Goal: Transaction & Acquisition: Purchase product/service

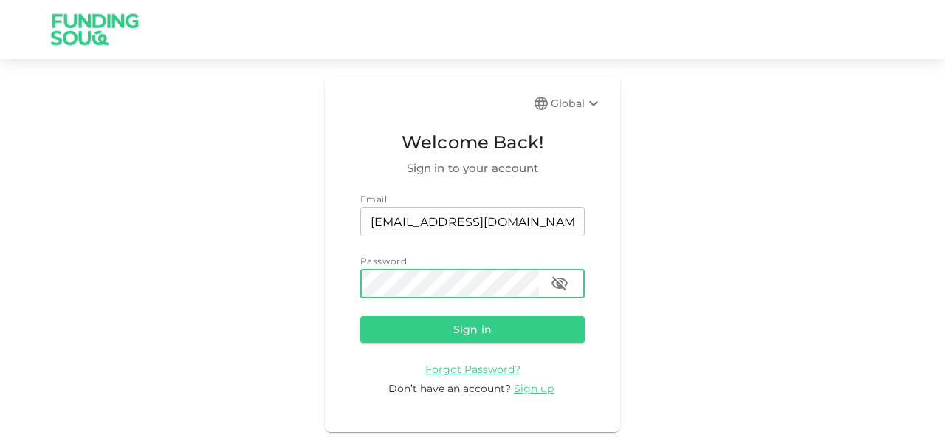
click at [360, 316] on button "Sign in" at bounding box center [472, 329] width 224 height 27
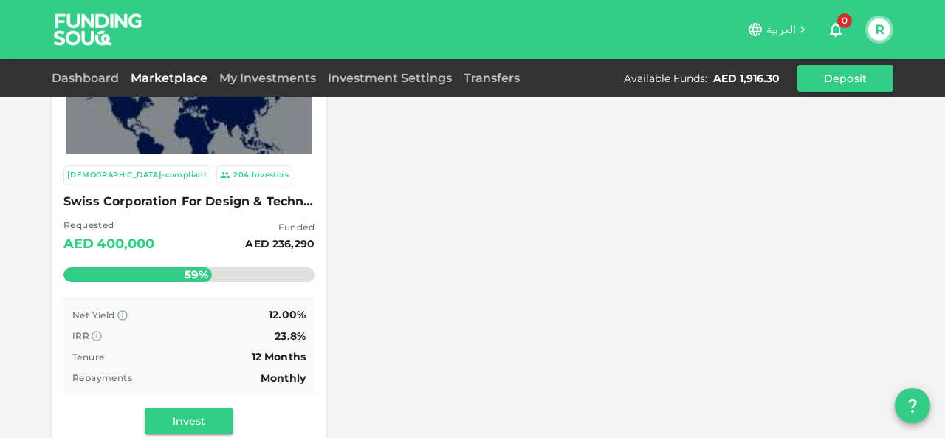
scroll to position [148, 0]
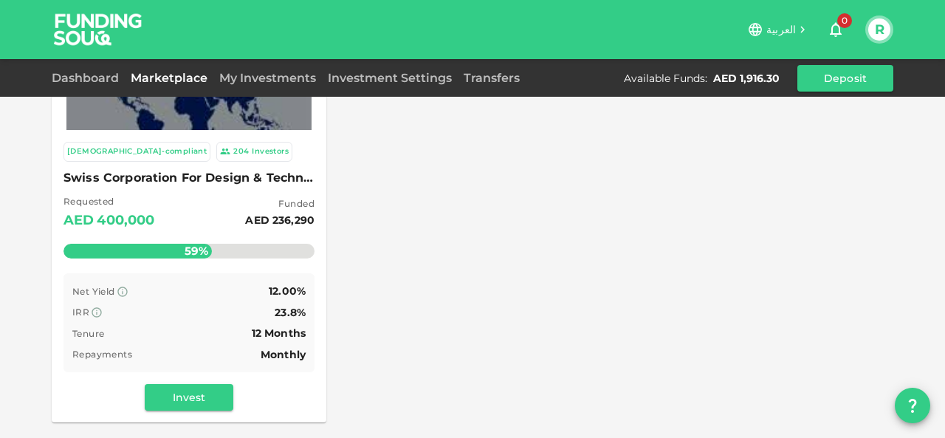
click at [131, 182] on span "Swiss Corporation For Design & Technology Trading LLC" at bounding box center [189, 178] width 251 height 21
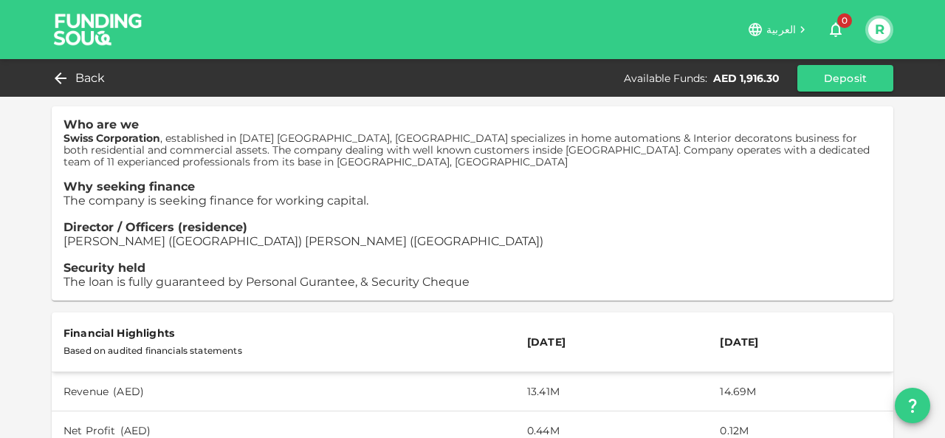
scroll to position [74, 0]
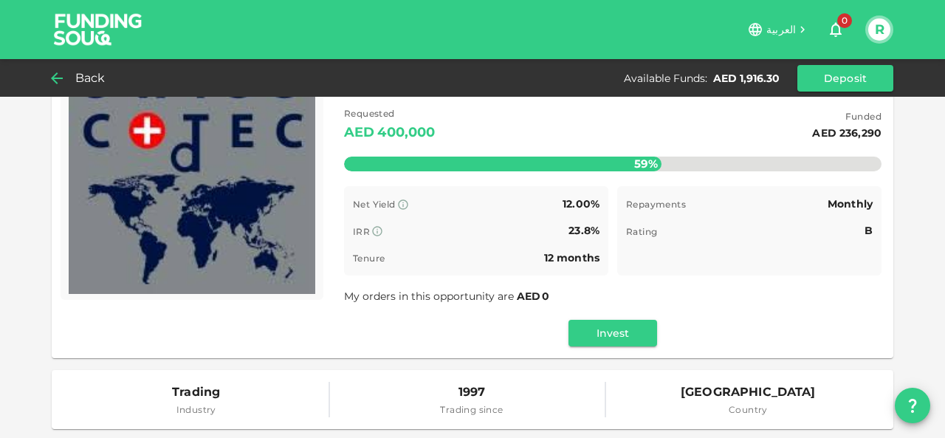
click at [87, 80] on span "Back" at bounding box center [90, 78] width 30 height 21
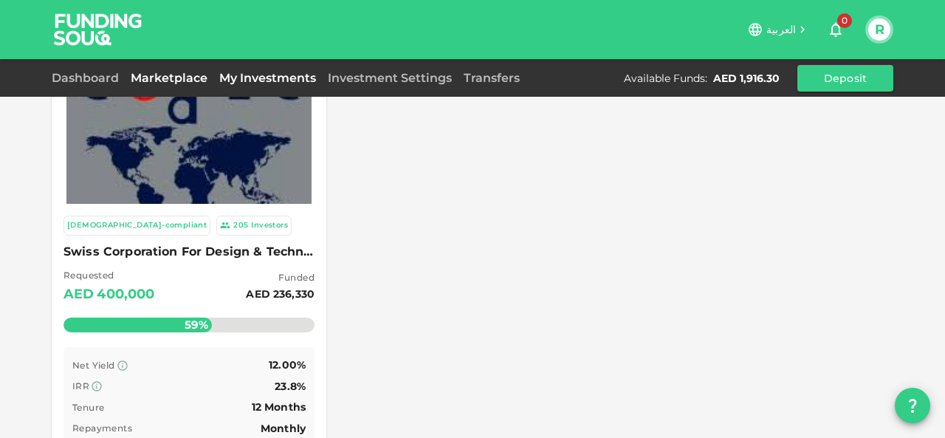
click at [250, 76] on link "My Investments" at bounding box center [267, 78] width 109 height 14
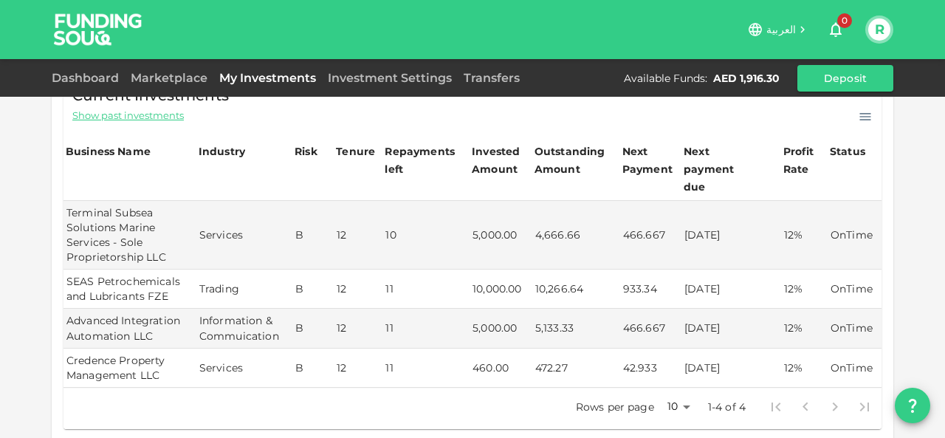
scroll to position [148, 0]
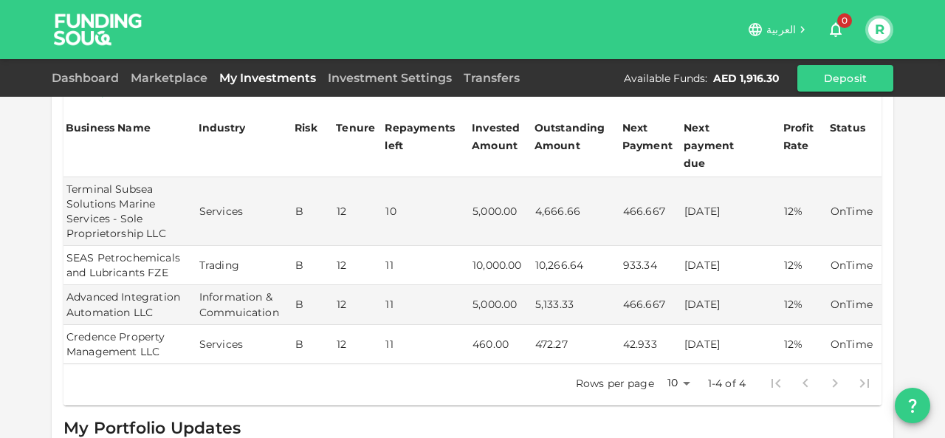
click at [7, 237] on div "My Investments You have currently invested in 4 businesses with a total exposur…" at bounding box center [472, 207] width 945 height 711
click at [744, 76] on div "AED 1,916.30" at bounding box center [746, 78] width 66 height 15
click at [837, 27] on icon "button" at bounding box center [836, 30] width 18 height 18
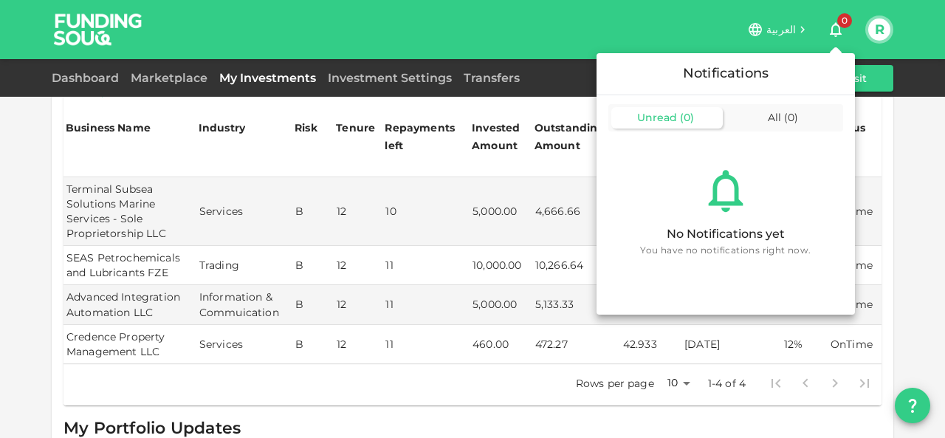
click at [0, 255] on div at bounding box center [472, 219] width 945 height 438
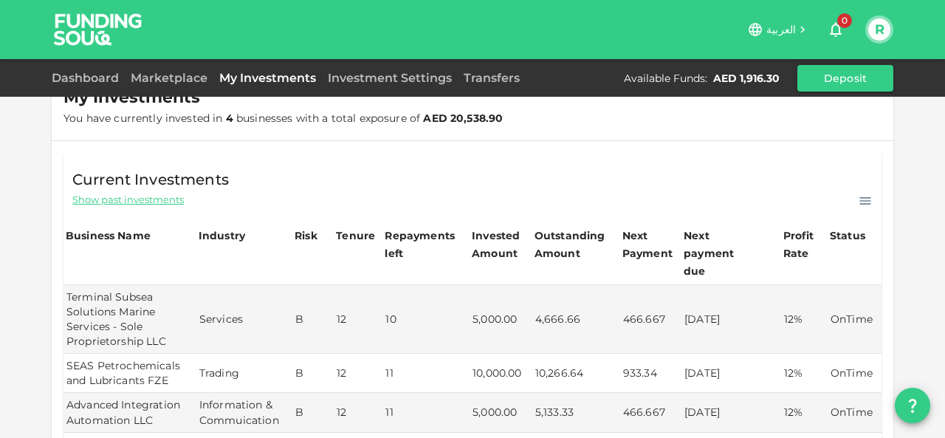
scroll to position [0, 0]
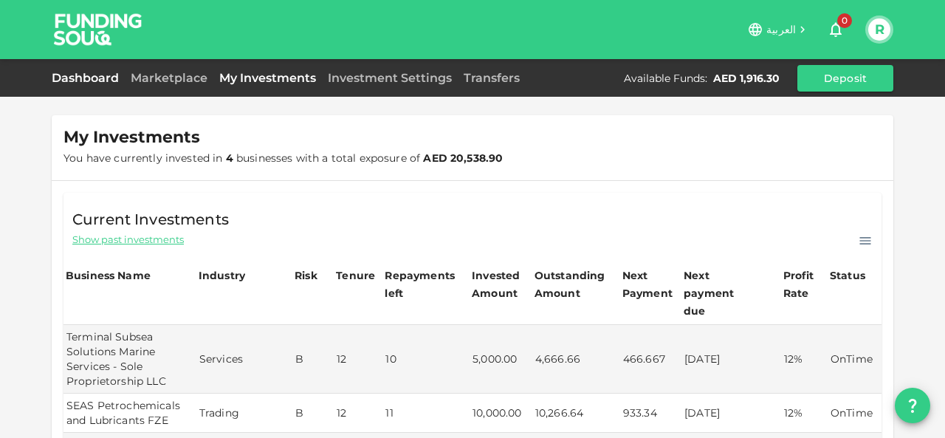
click at [112, 73] on link "Dashboard" at bounding box center [88, 78] width 73 height 14
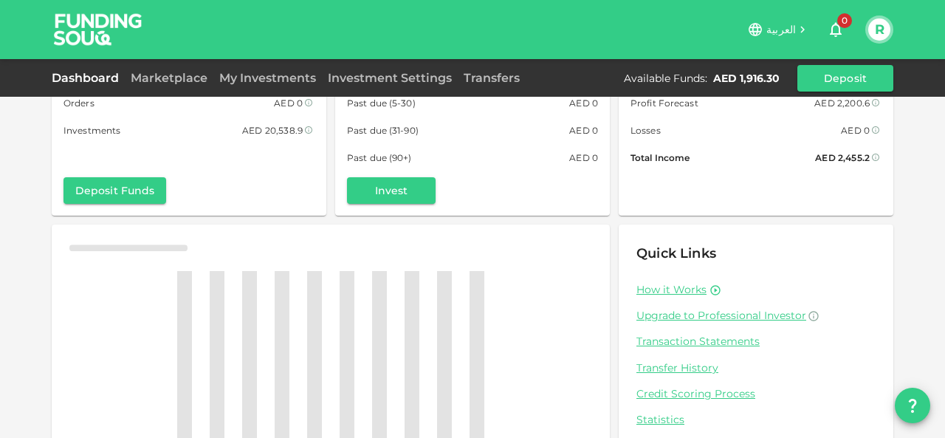
scroll to position [154, 0]
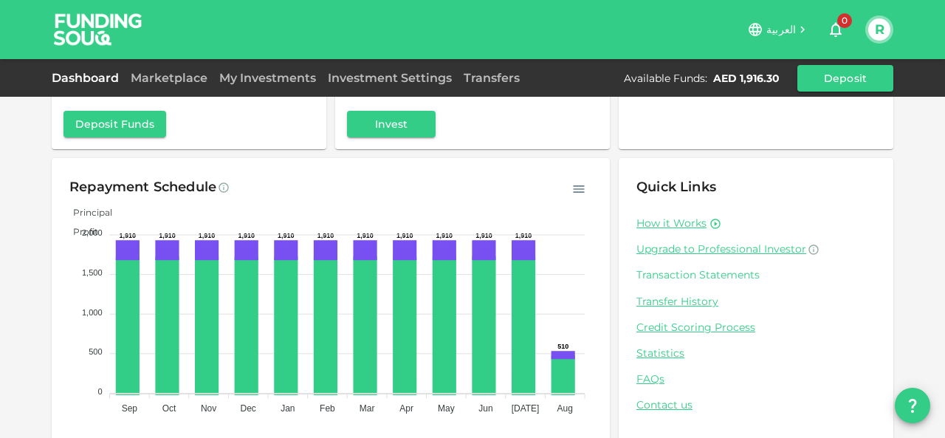
click at [703, 270] on link "Transaction Statements" at bounding box center [755, 275] width 239 height 14
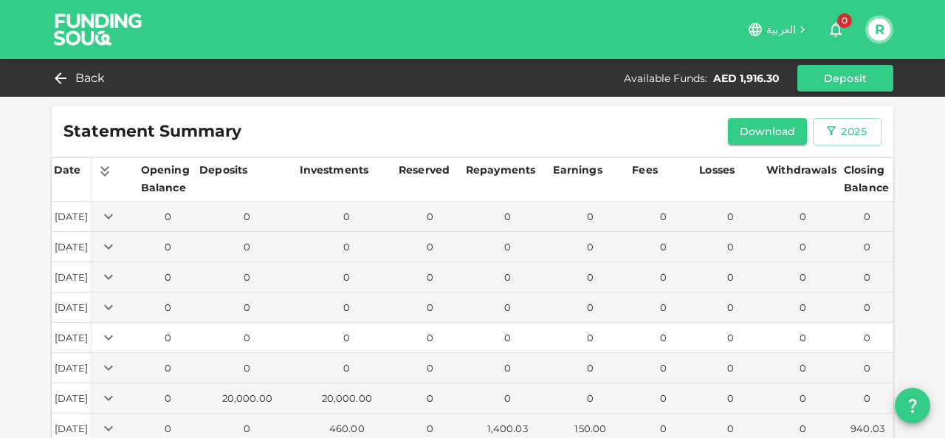
scroll to position [113, 0]
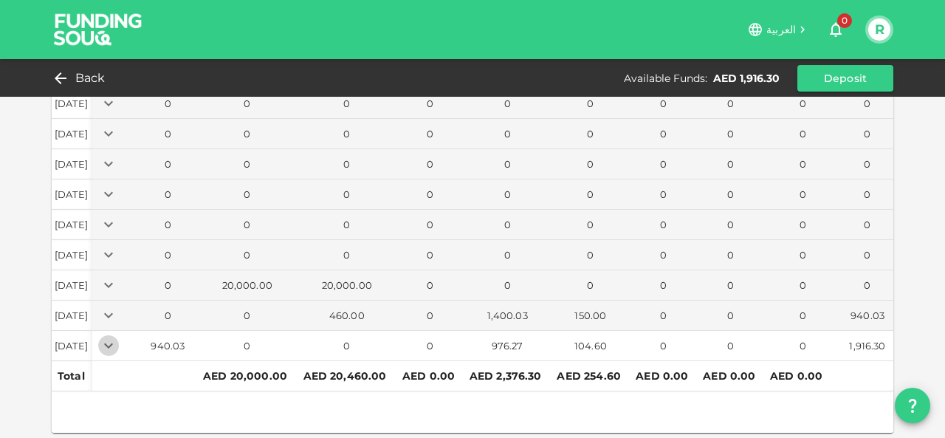
click at [117, 339] on icon "Expand" at bounding box center [109, 346] width 18 height 18
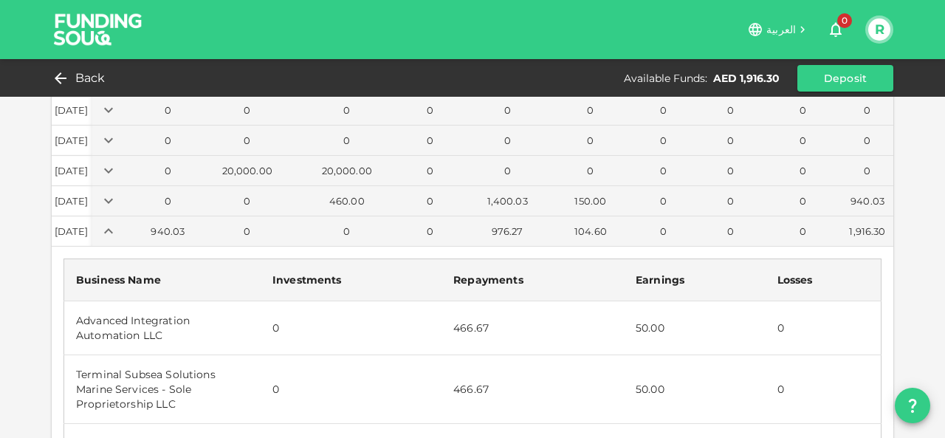
scroll to position [187, 0]
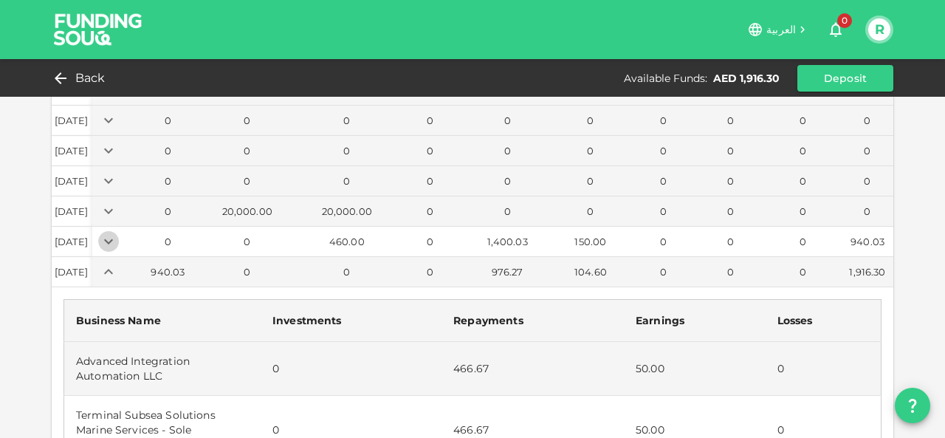
click at [117, 239] on icon "Expand" at bounding box center [109, 242] width 18 height 18
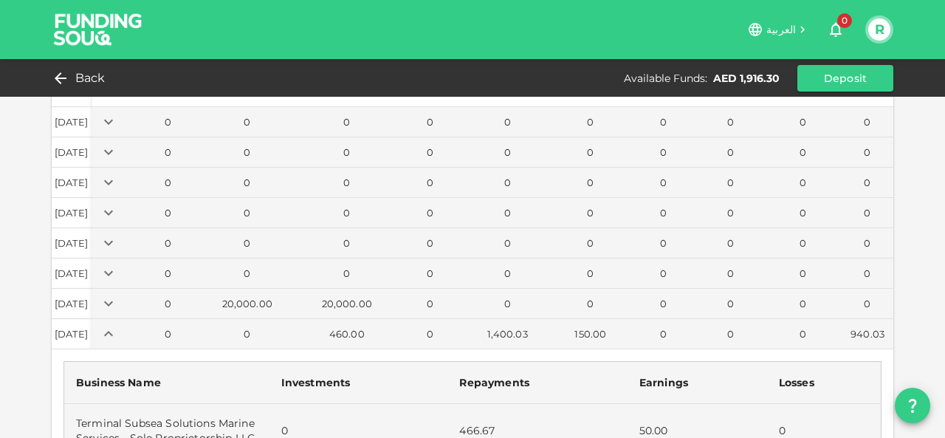
scroll to position [0, 0]
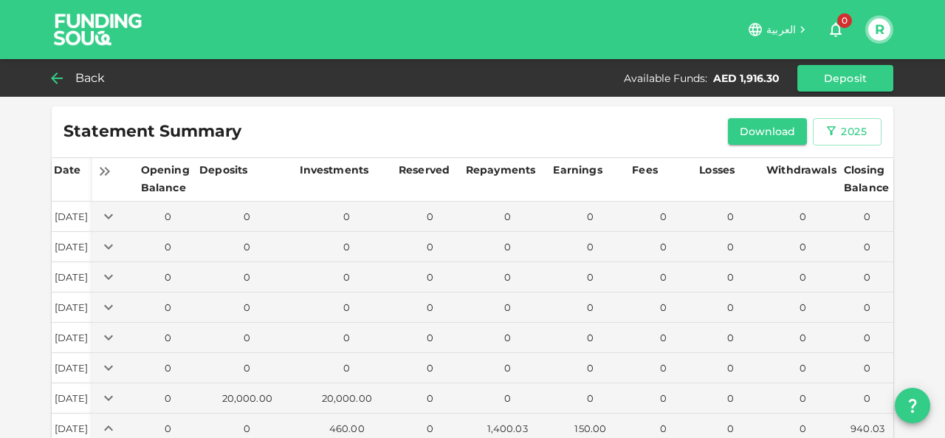
click at [59, 77] on icon at bounding box center [57, 78] width 18 height 18
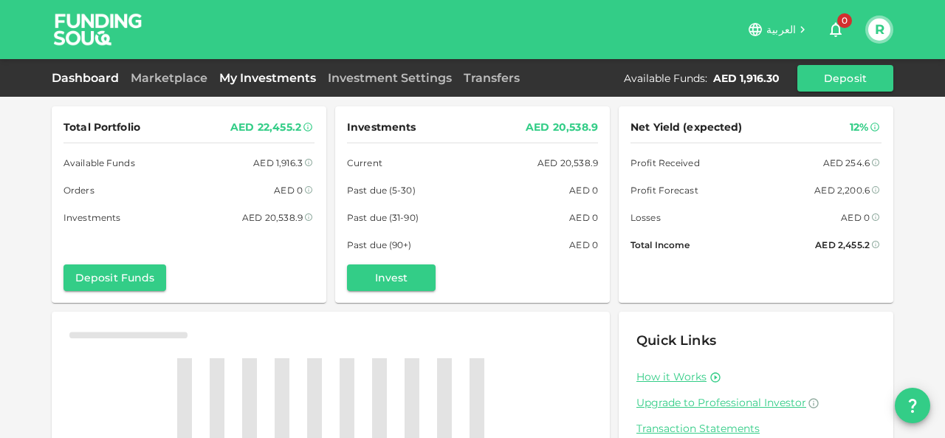
click at [248, 82] on link "My Investments" at bounding box center [267, 78] width 109 height 14
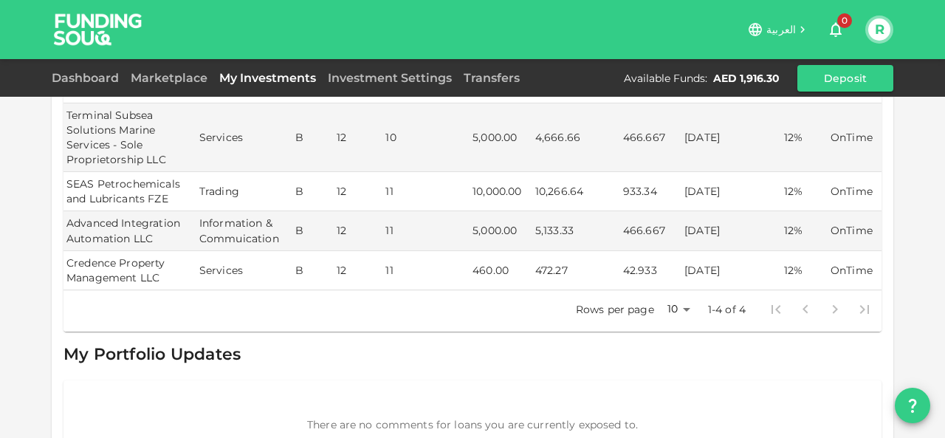
scroll to position [254, 0]
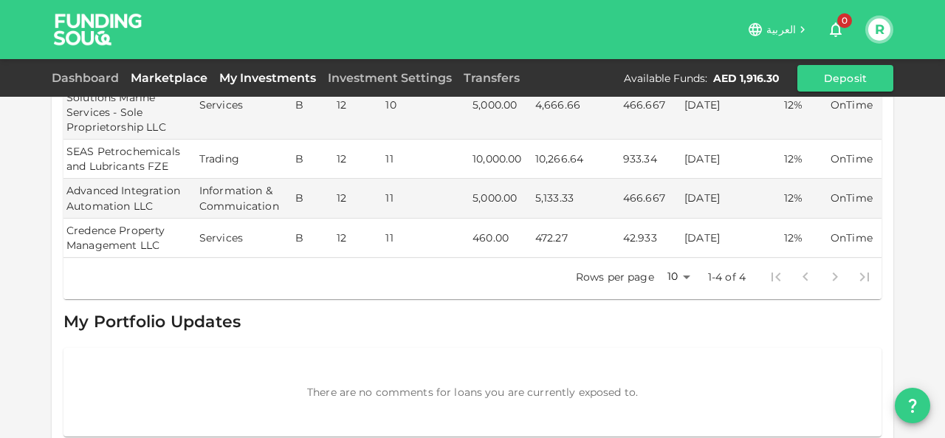
click at [193, 78] on link "Marketplace" at bounding box center [169, 78] width 89 height 14
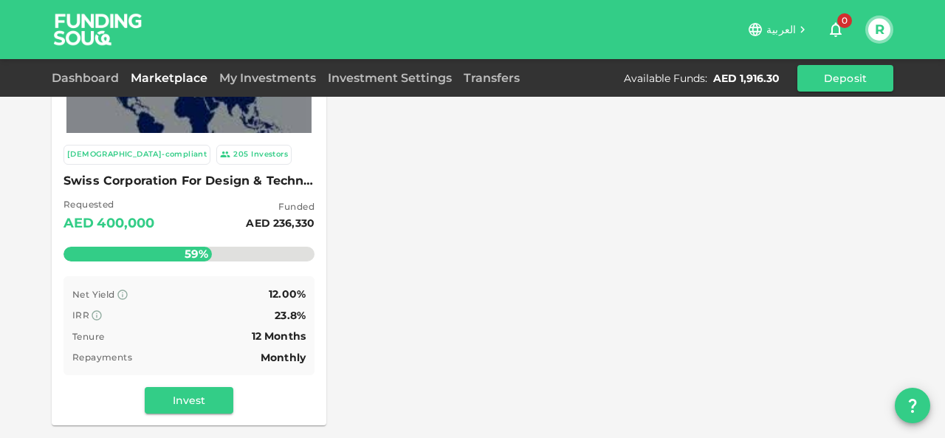
scroll to position [328, 0]
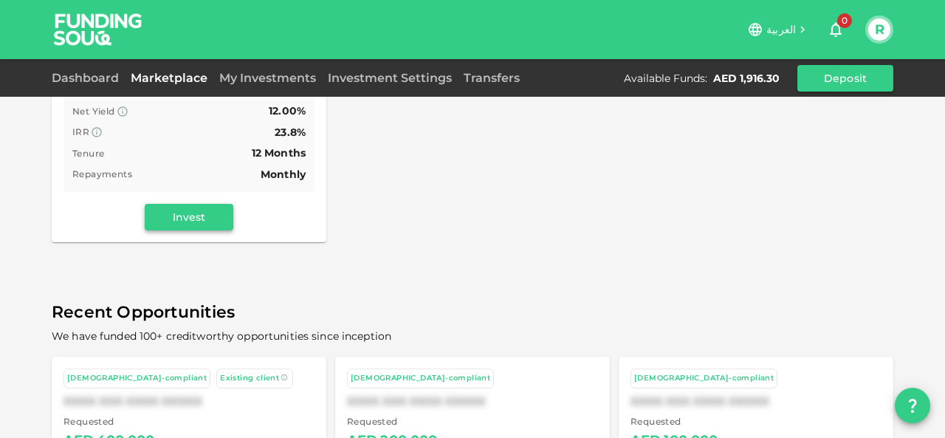
click at [167, 219] on button "Invest" at bounding box center [189, 217] width 89 height 27
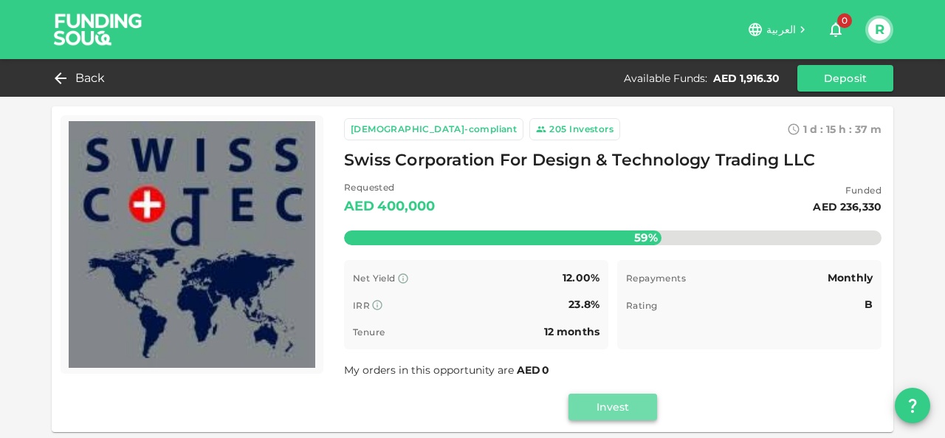
click at [605, 405] on button "Invest" at bounding box center [613, 407] width 89 height 27
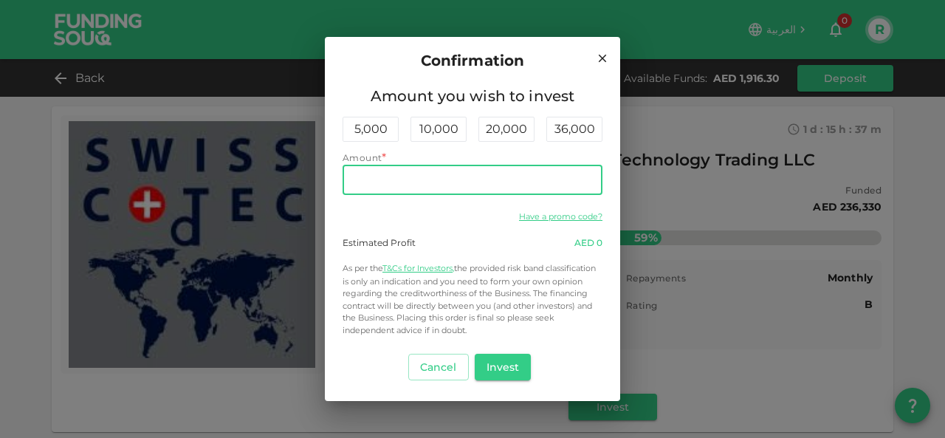
click at [408, 172] on input "Amount" at bounding box center [473, 180] width 260 height 30
type input "1,900"
click at [436, 209] on div "Have a promo code?" at bounding box center [473, 216] width 260 height 18
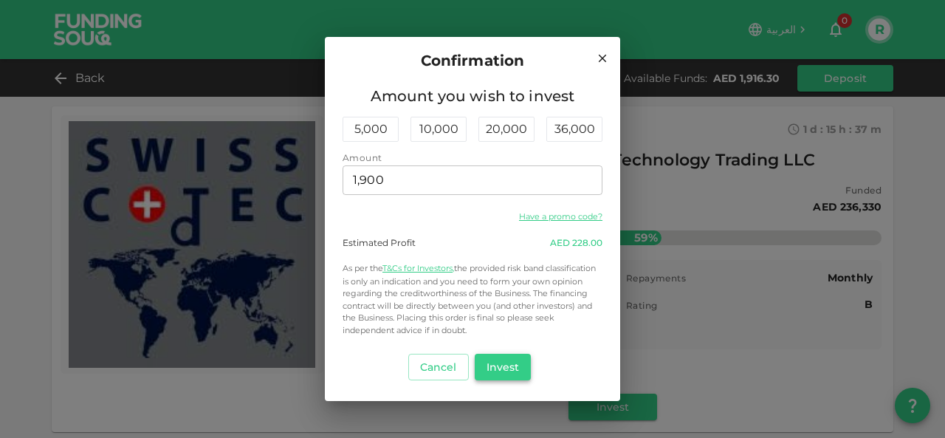
click at [509, 371] on button "Invest" at bounding box center [503, 367] width 57 height 27
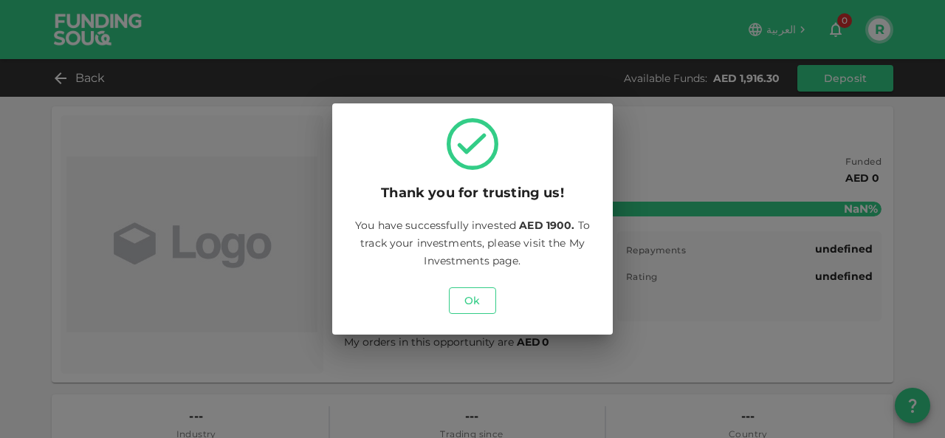
click at [474, 296] on button "Ok" at bounding box center [472, 300] width 47 height 27
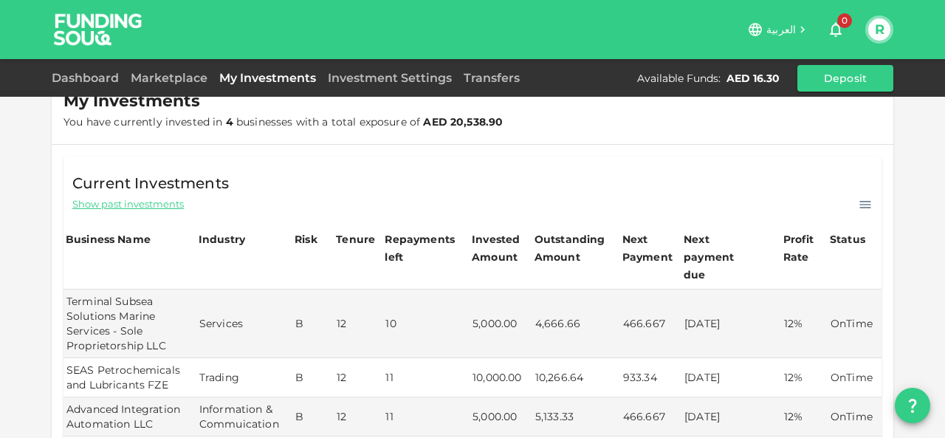
scroll to position [148, 0]
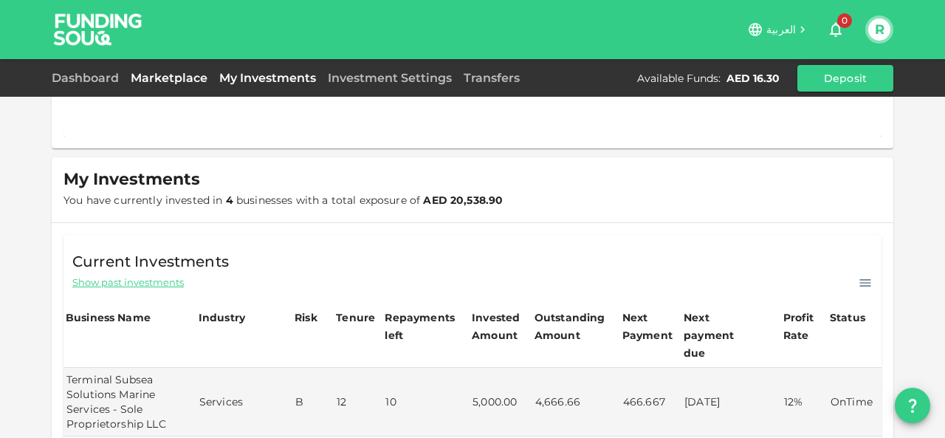
click at [173, 80] on link "Marketplace" at bounding box center [169, 78] width 89 height 14
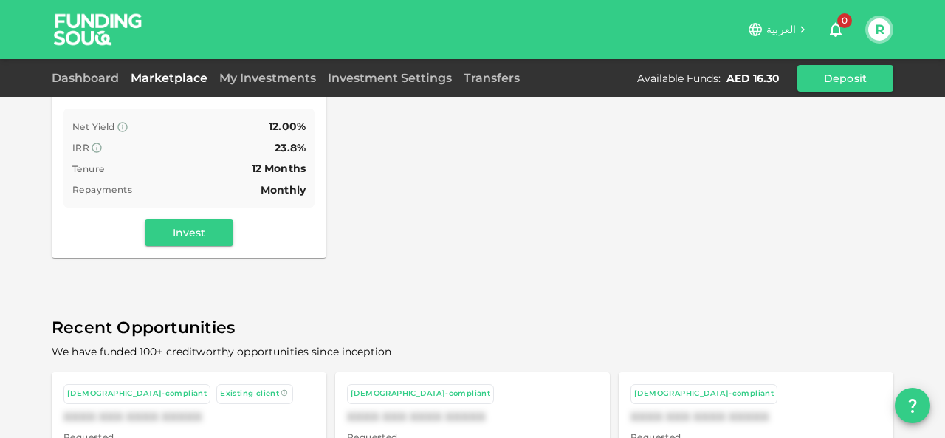
scroll to position [542, 0]
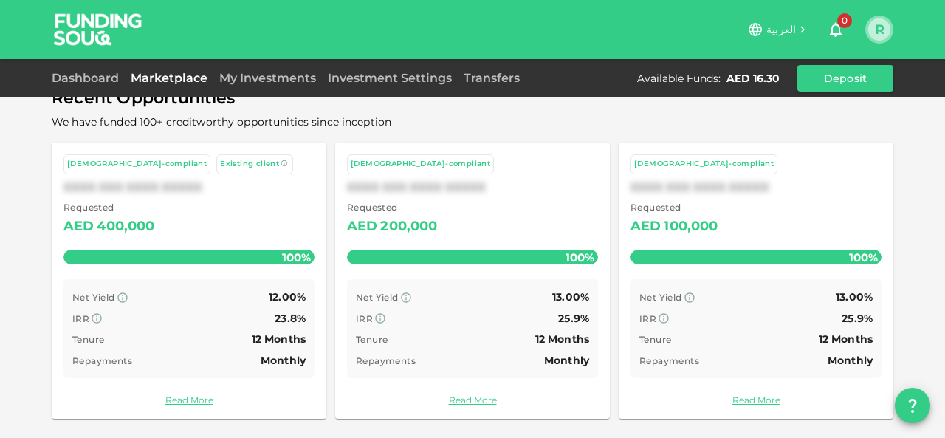
click at [876, 30] on button "R" at bounding box center [879, 29] width 22 height 22
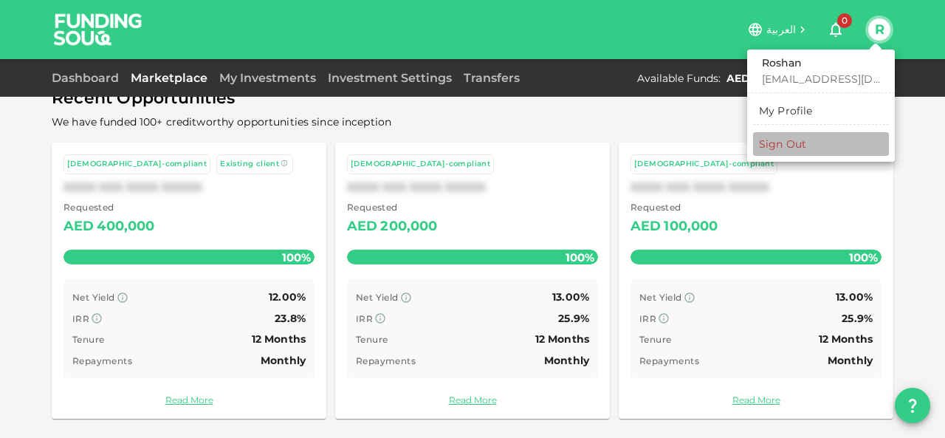
click at [786, 146] on div "Sign Out" at bounding box center [782, 144] width 47 height 15
